Goal: Find specific page/section: Find specific page/section

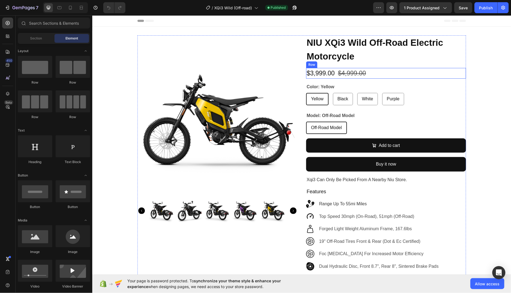
click at [385, 71] on div "$3,999.00 Product Price Product Price $4,999.00 Product Price Product Price Row" at bounding box center [386, 73] width 160 height 11
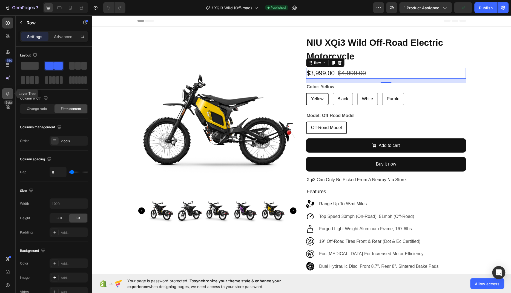
click at [7, 93] on icon at bounding box center [8, 94] width 4 height 4
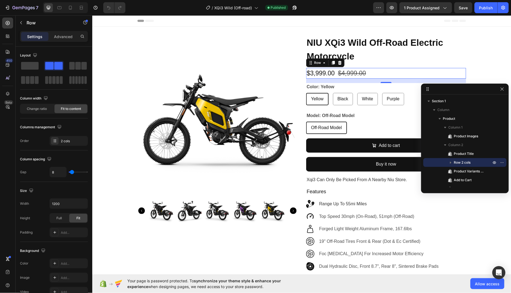
click at [451, 161] on icon "button" at bounding box center [450, 162] width 5 height 5
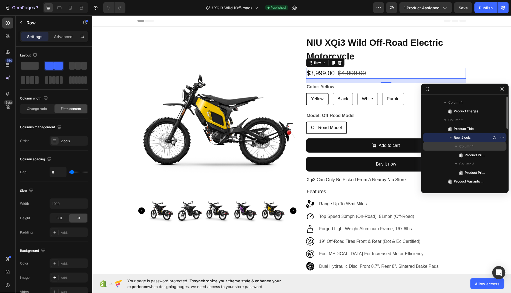
scroll to position [28, 0]
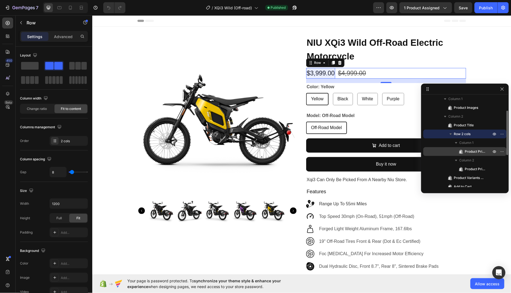
click at [472, 151] on span "Product Price" at bounding box center [475, 151] width 21 height 5
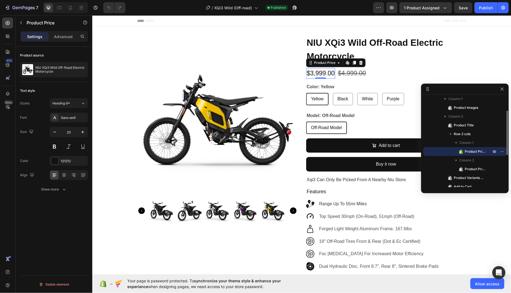
click at [470, 150] on span "Product Price" at bounding box center [475, 151] width 21 height 5
click at [22, 20] on button "button" at bounding box center [21, 22] width 9 height 9
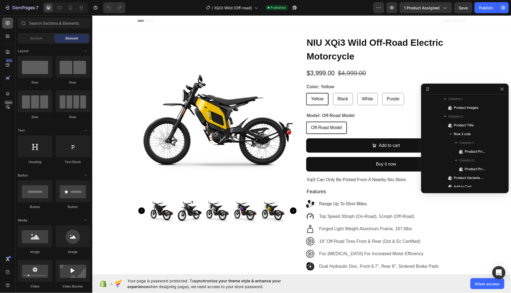
click at [6, 25] on icon at bounding box center [7, 22] width 5 height 5
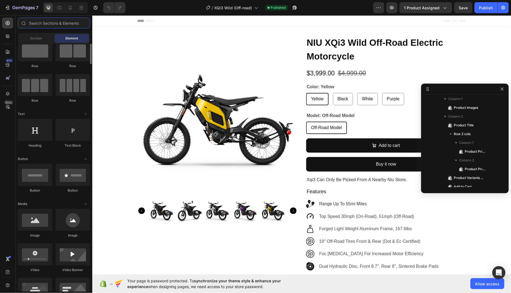
scroll to position [0, 0]
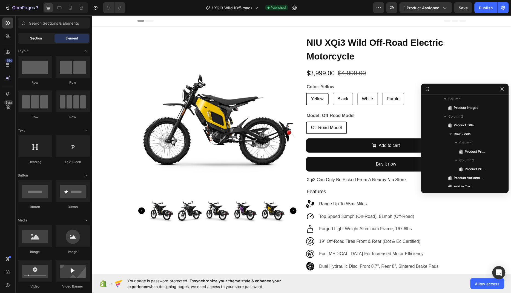
click at [39, 39] on span "Section" at bounding box center [36, 38] width 12 height 5
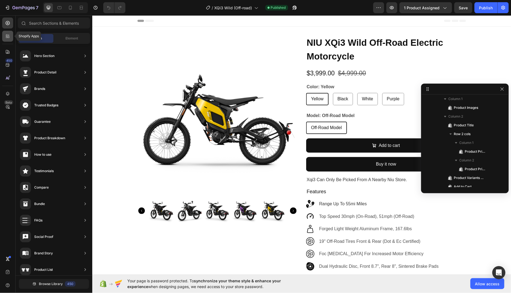
click at [7, 36] on icon at bounding box center [7, 35] width 2 height 2
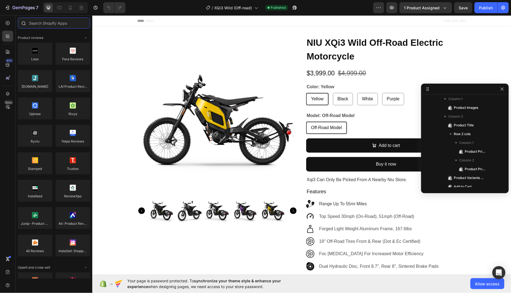
click at [47, 23] on input "text" at bounding box center [54, 23] width 72 height 11
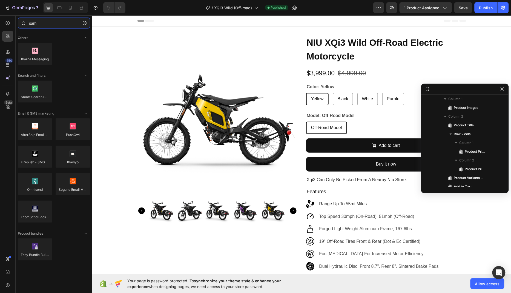
type input "sami"
